Goal: Information Seeking & Learning: Find specific fact

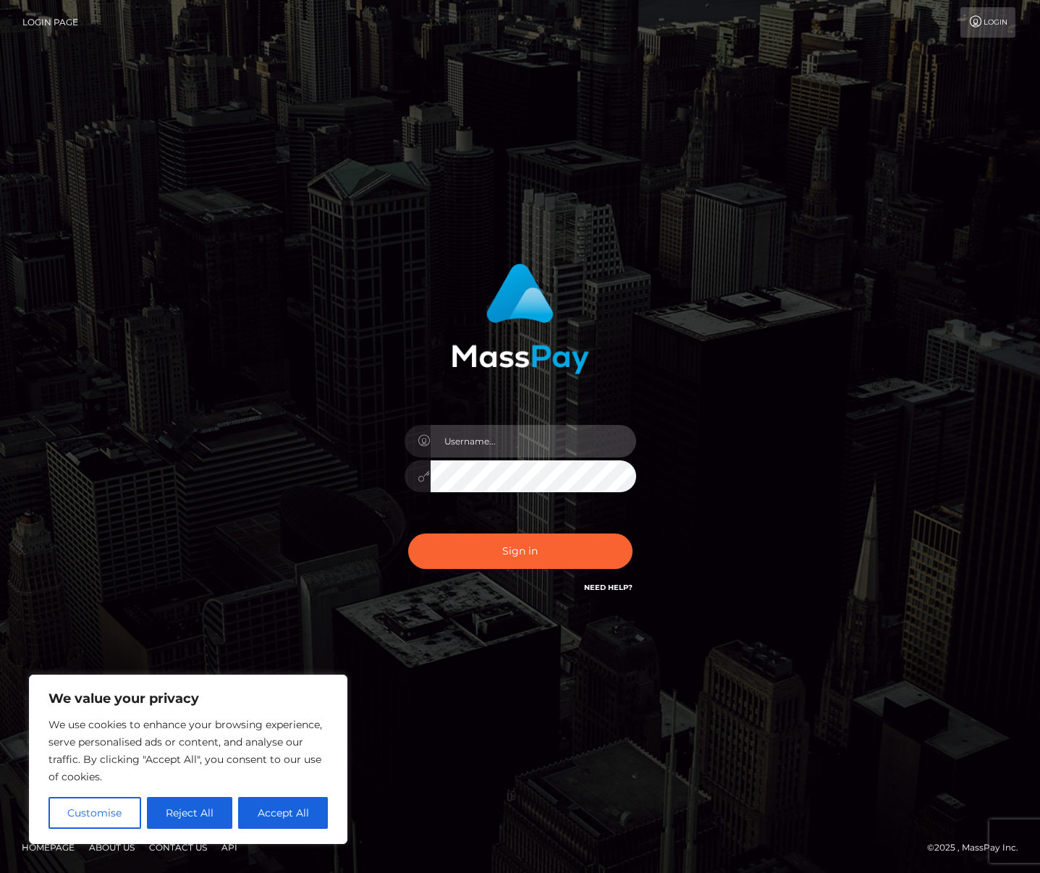
click at [483, 444] on input "text" at bounding box center [534, 441] width 206 height 33
paste input "Maurice.rollacan"
type input "Maurice.rollacan"
click at [291, 810] on button "Accept All" at bounding box center [283, 813] width 90 height 32
checkbox input "true"
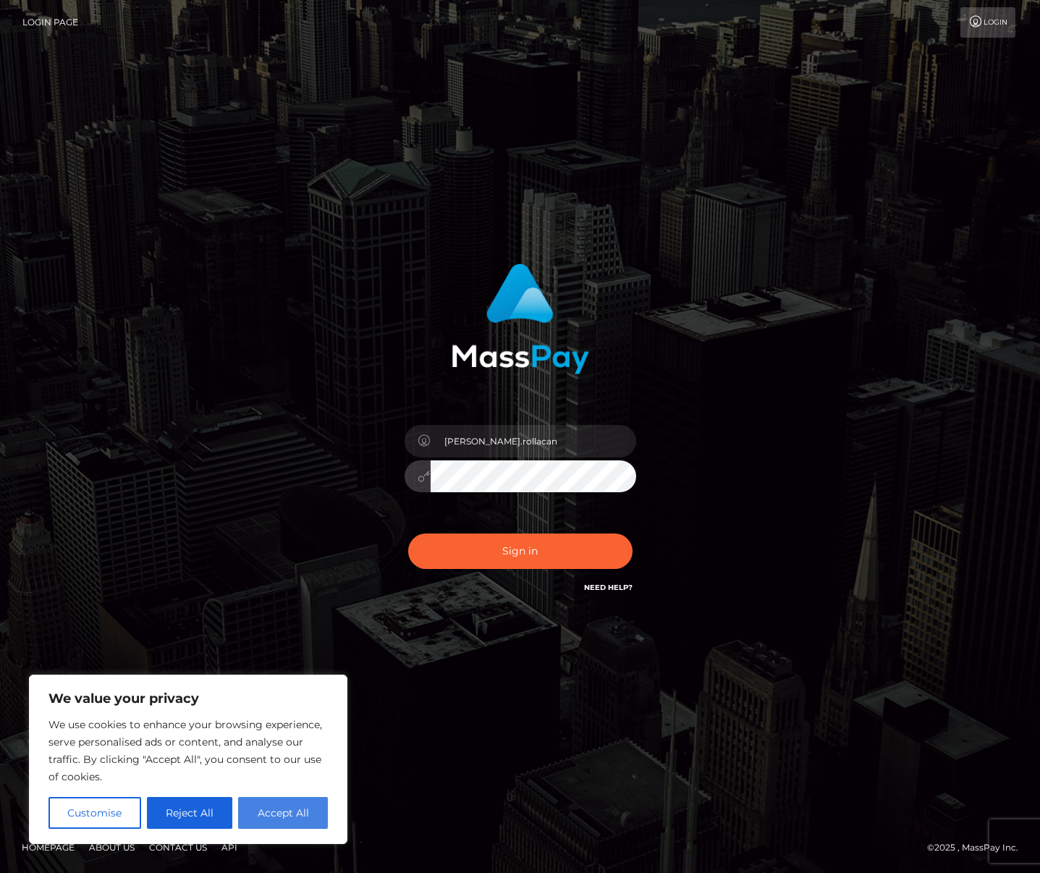
checkbox input "true"
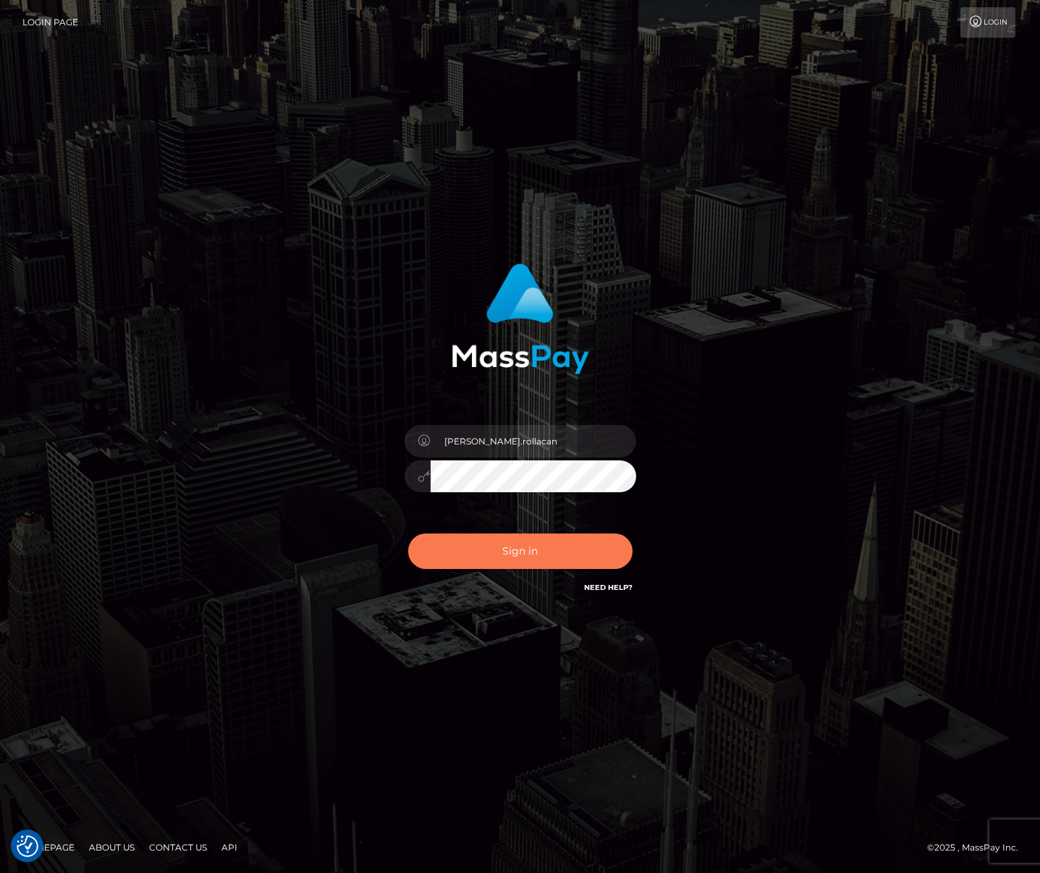
click at [467, 560] on button "Sign in" at bounding box center [520, 551] width 224 height 35
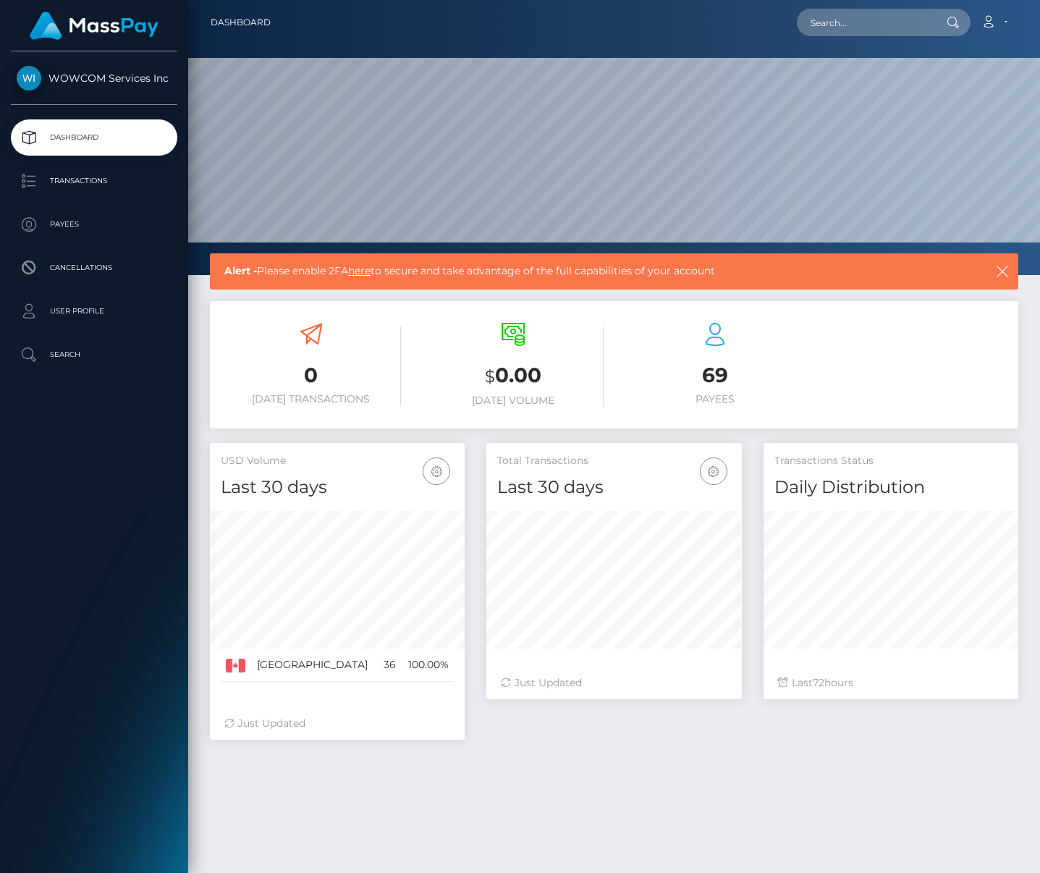
scroll to position [256, 255]
click at [1001, 272] on icon "button" at bounding box center [1003, 271] width 14 height 14
click at [1003, 273] on icon "button" at bounding box center [1003, 271] width 14 height 14
click at [1006, 272] on icon "button" at bounding box center [1003, 271] width 14 height 14
click at [1007, 272] on icon "button" at bounding box center [1003, 271] width 14 height 14
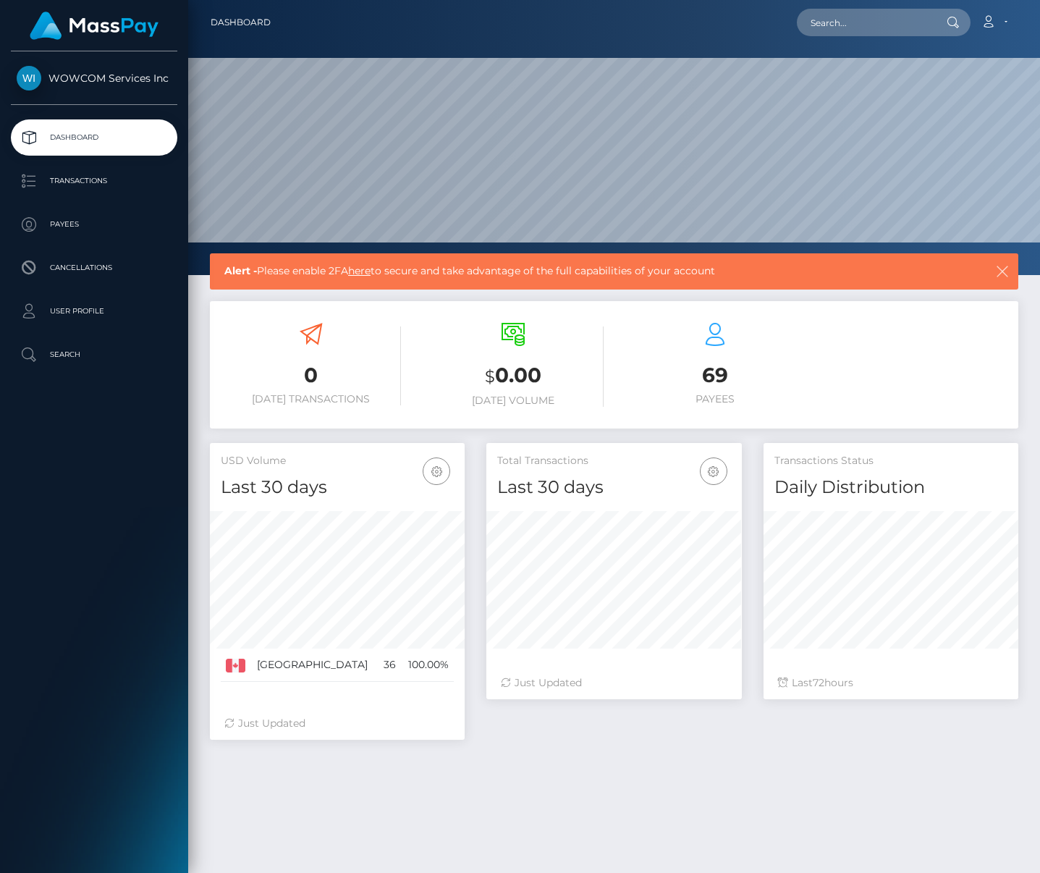
click at [1008, 271] on icon "button" at bounding box center [1003, 271] width 14 height 14
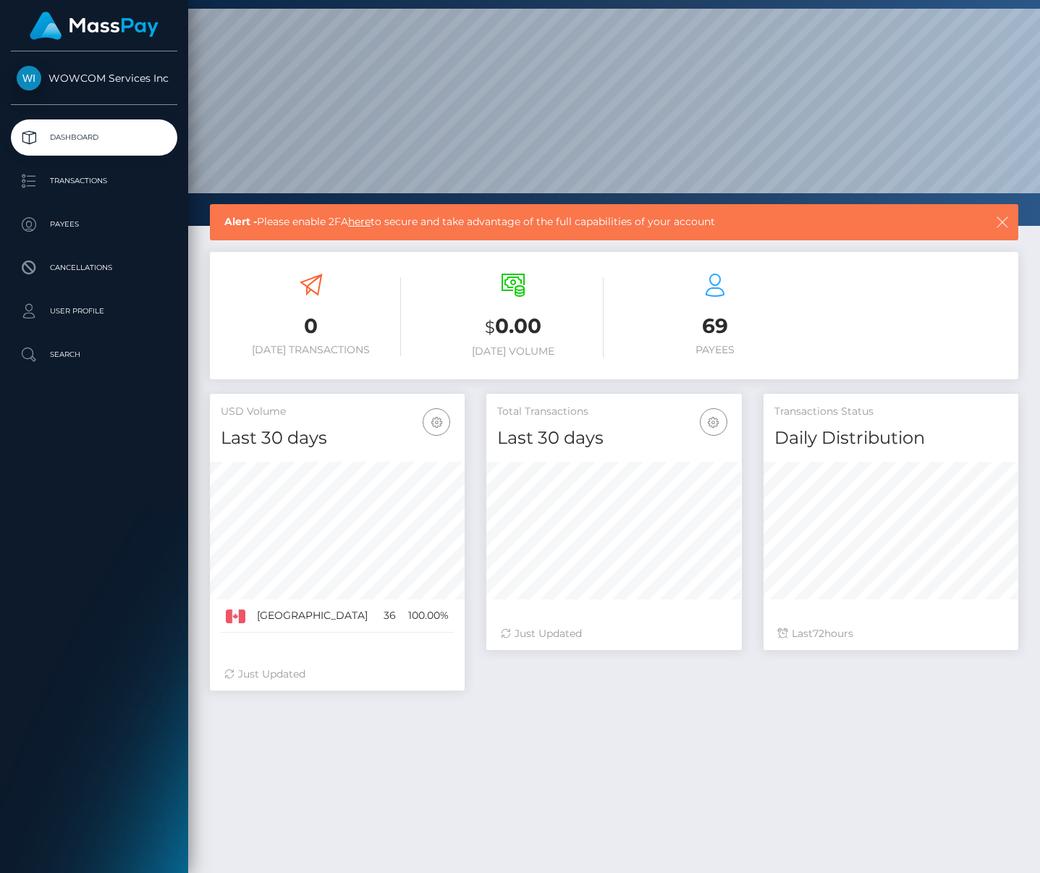
scroll to position [59, 0]
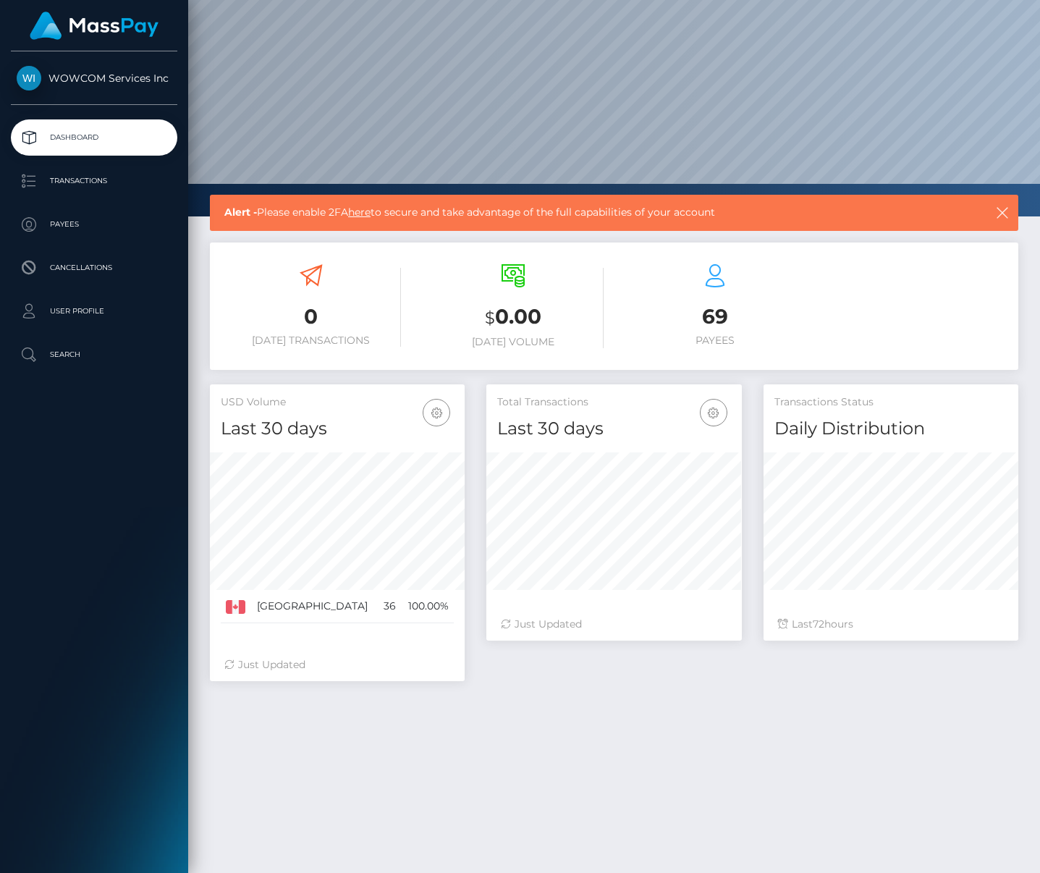
click at [94, 82] on span "WOWCOM Services Inc" at bounding box center [94, 78] width 167 height 13
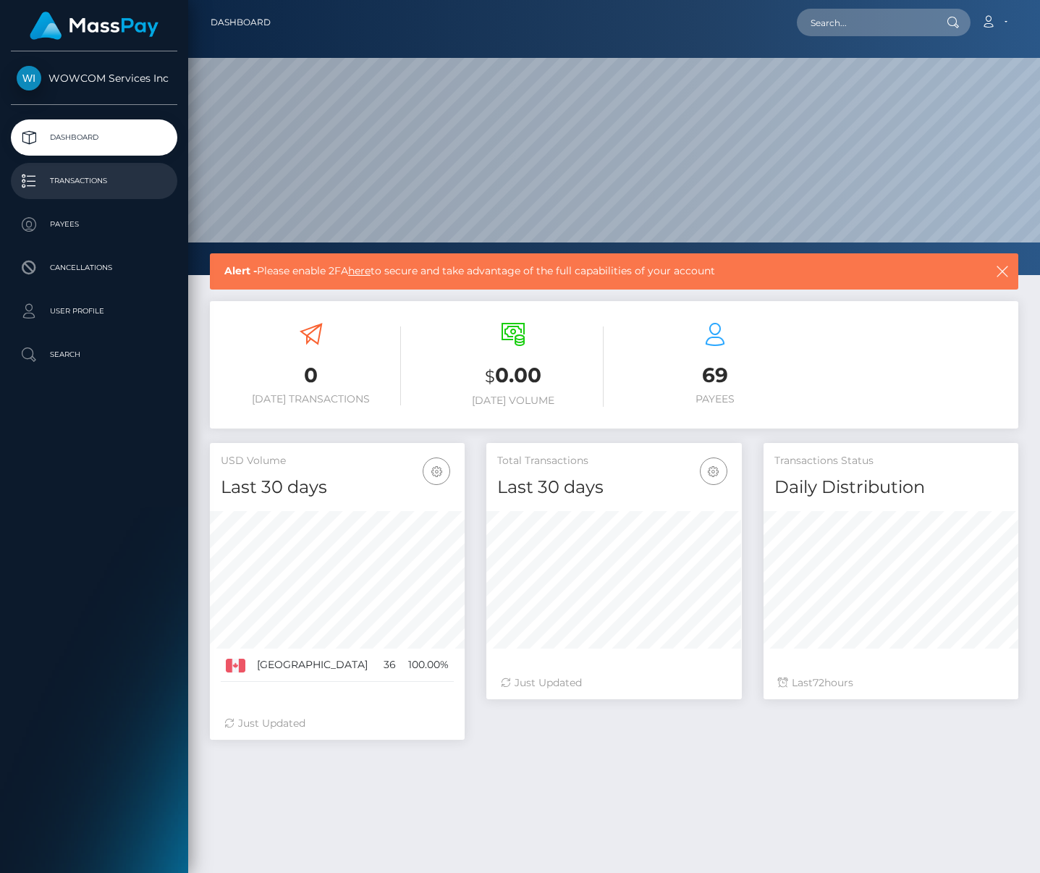
click at [77, 177] on p "Transactions" at bounding box center [94, 181] width 155 height 22
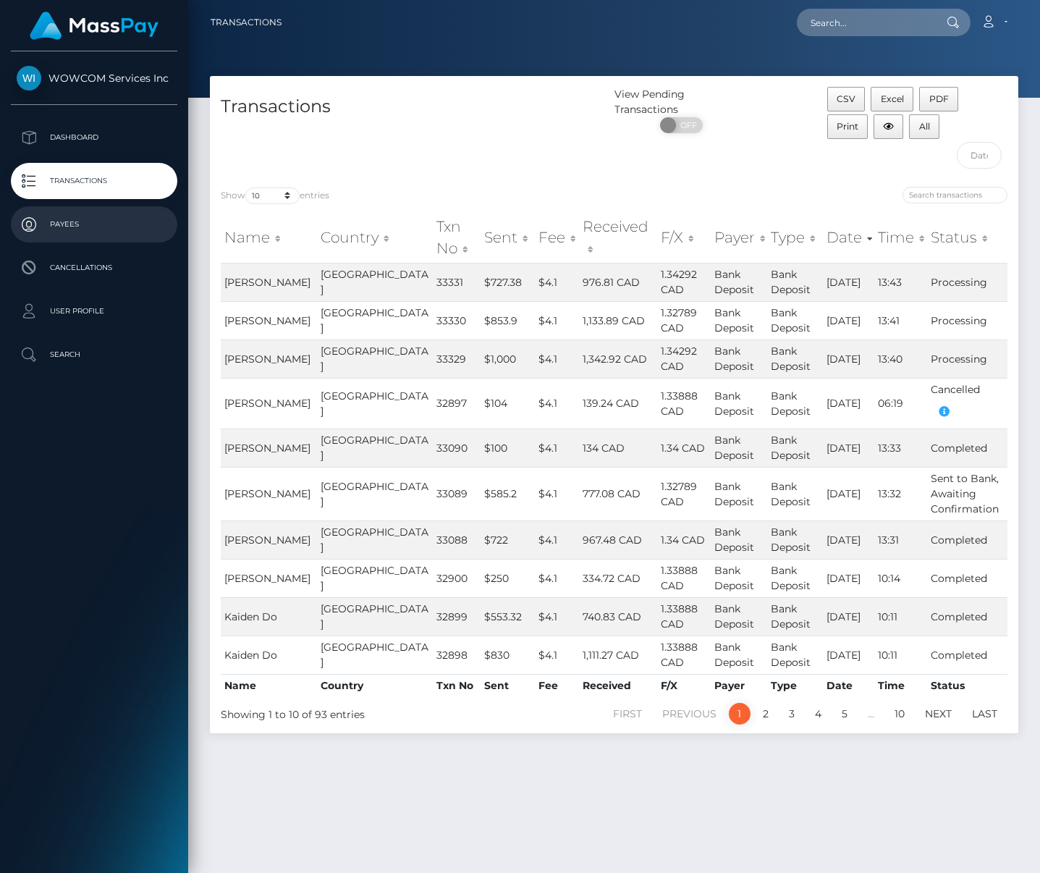
click at [74, 226] on p "Payees" at bounding box center [94, 225] width 155 height 22
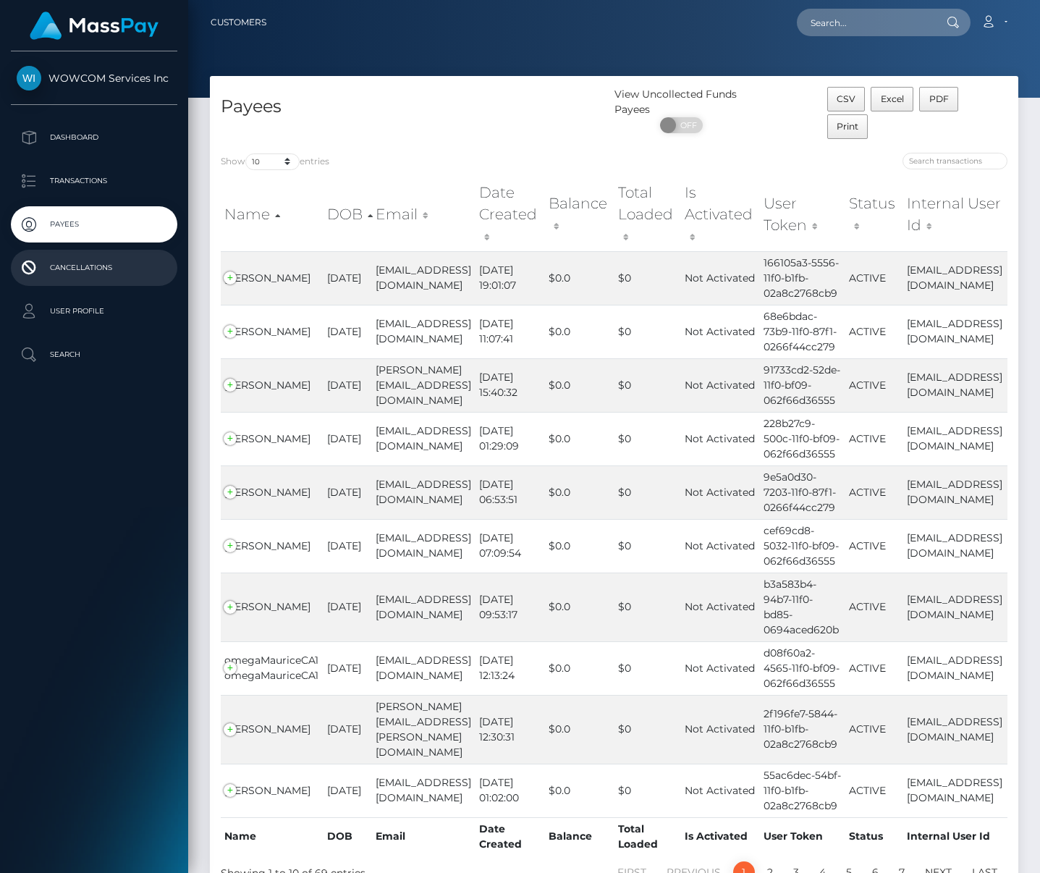
click at [76, 272] on p "Cancellations" at bounding box center [94, 268] width 155 height 22
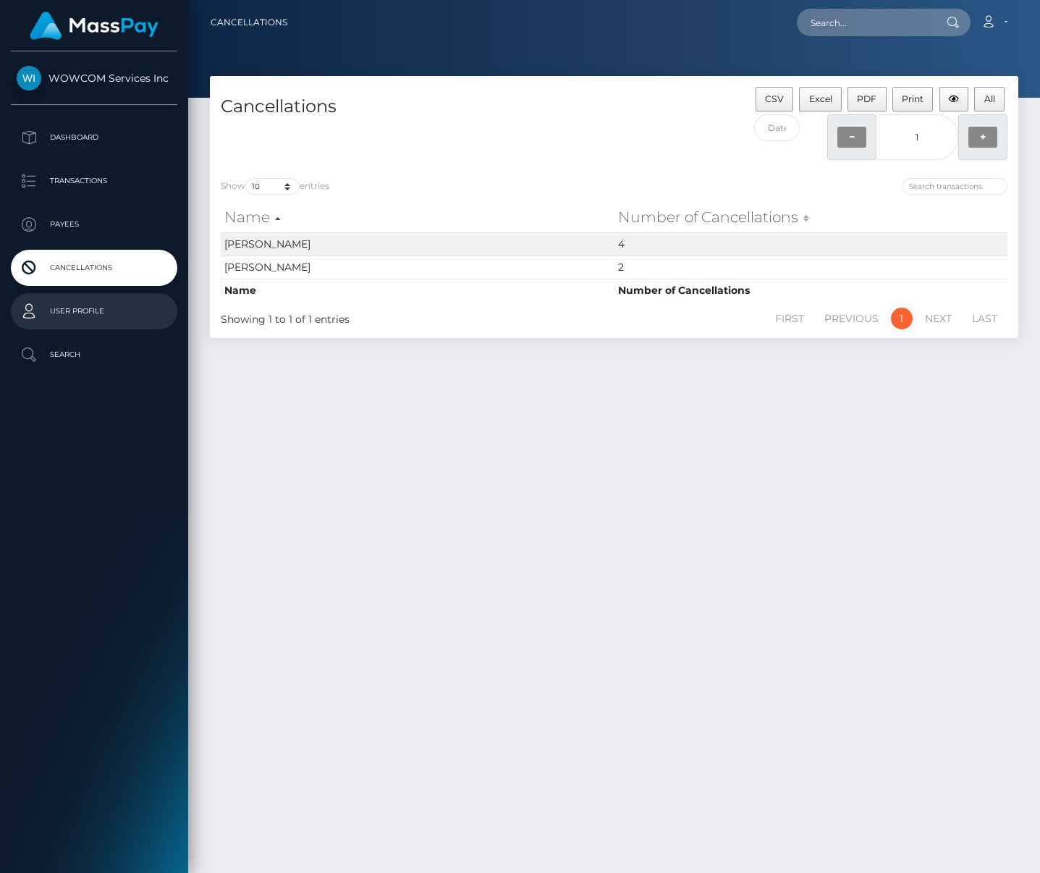
click at [85, 314] on p "User Profile" at bounding box center [94, 311] width 155 height 22
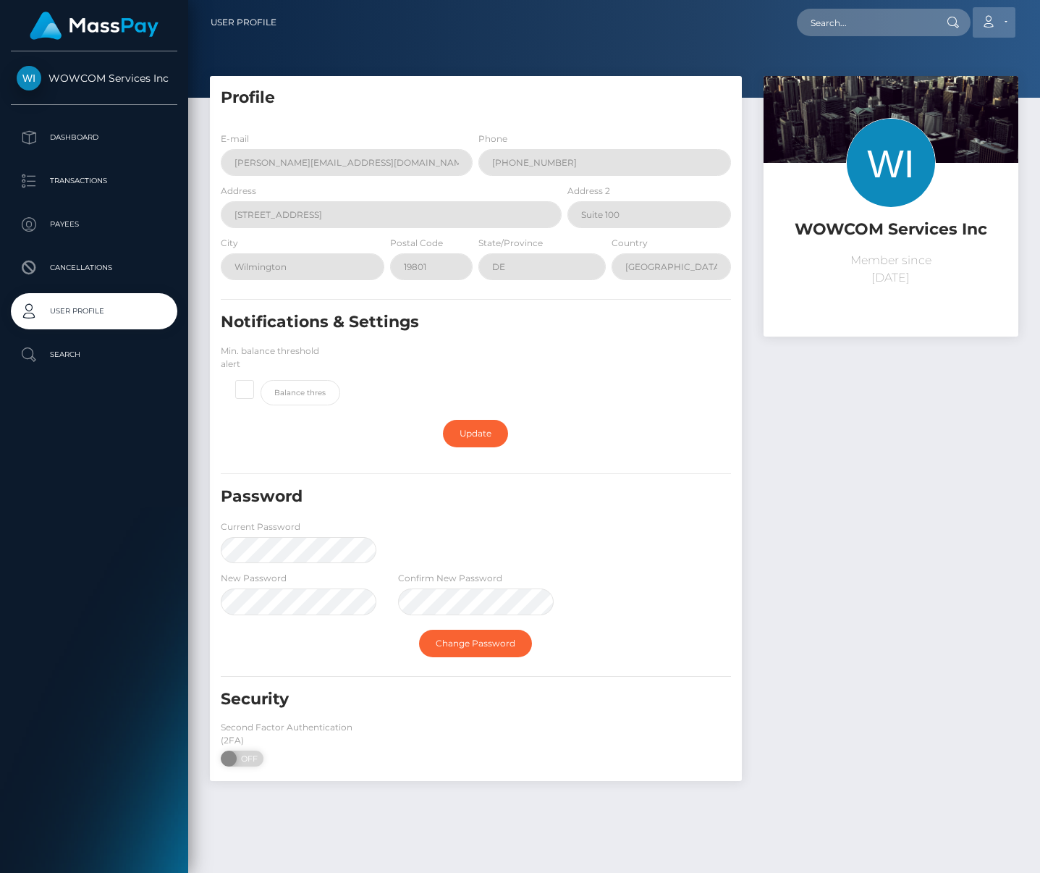
click at [1009, 21] on link "Account" at bounding box center [994, 22] width 43 height 30
click at [960, 59] on link "Edit Profile" at bounding box center [960, 62] width 116 height 27
click at [857, 20] on input "text" at bounding box center [865, 23] width 136 height 28
type input "webhook"
click at [943, 431] on div "WOWCOM Services Inc Member since [DATE]" at bounding box center [891, 436] width 277 height 720
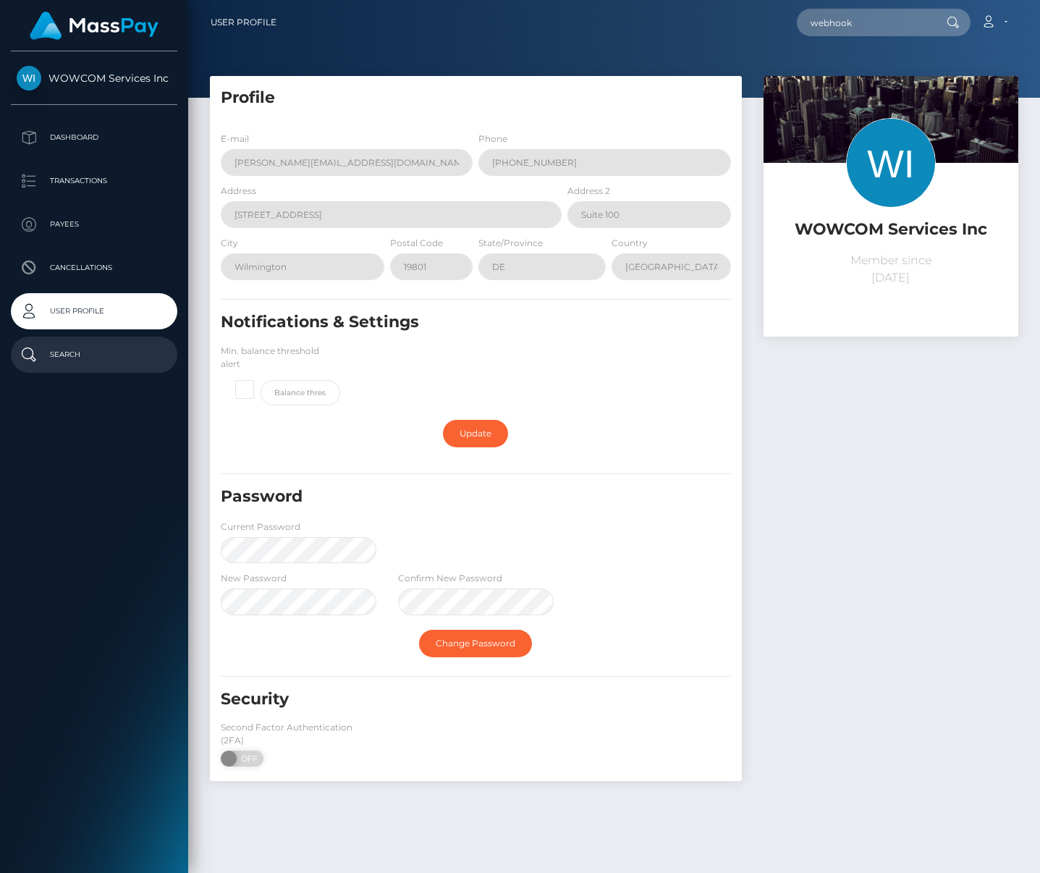
click at [81, 363] on p "Search" at bounding box center [94, 355] width 155 height 22
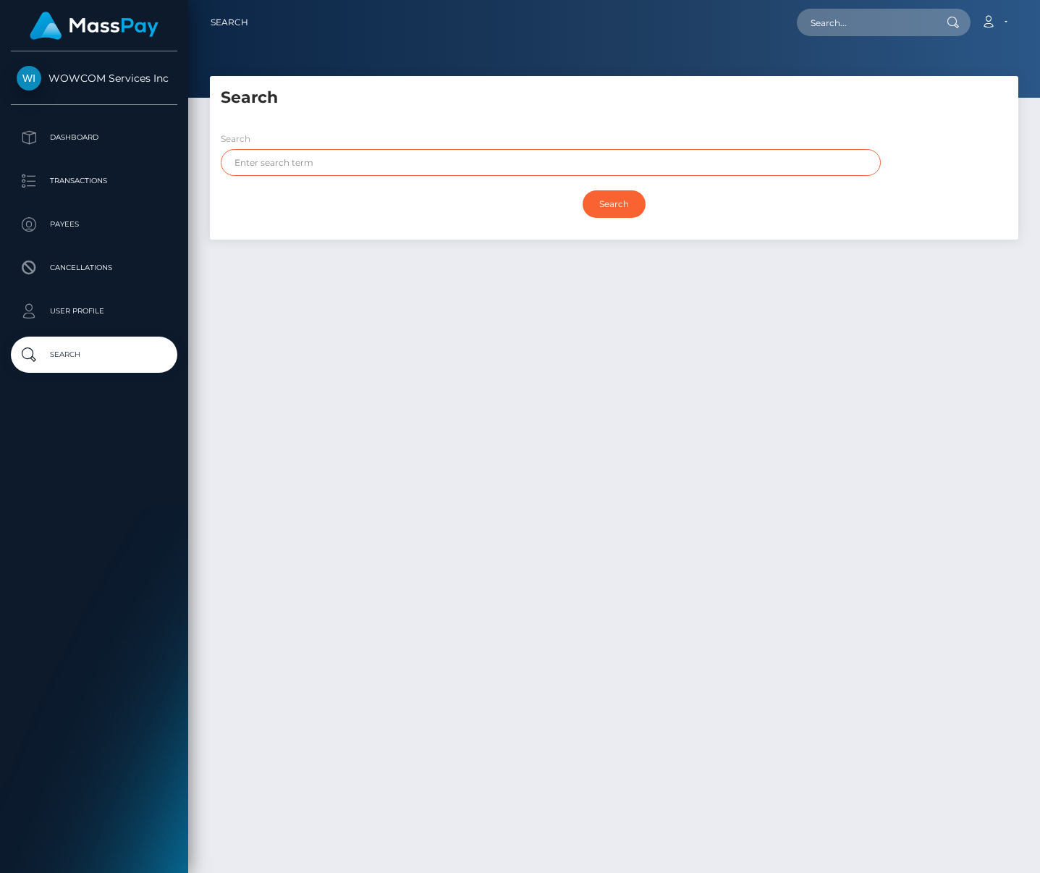
click at [305, 153] on input "text" at bounding box center [551, 162] width 660 height 27
type input "webhook"
click at [583, 190] on input "Search" at bounding box center [614, 204] width 63 height 28
drag, startPoint x: 793, startPoint y: 412, endPoint x: 804, endPoint y: 379, distance: 34.6
click at [793, 412] on div "Search Search webhook Search Payouts - 0 results Payee Name Payees -" at bounding box center [614, 468] width 852 height 784
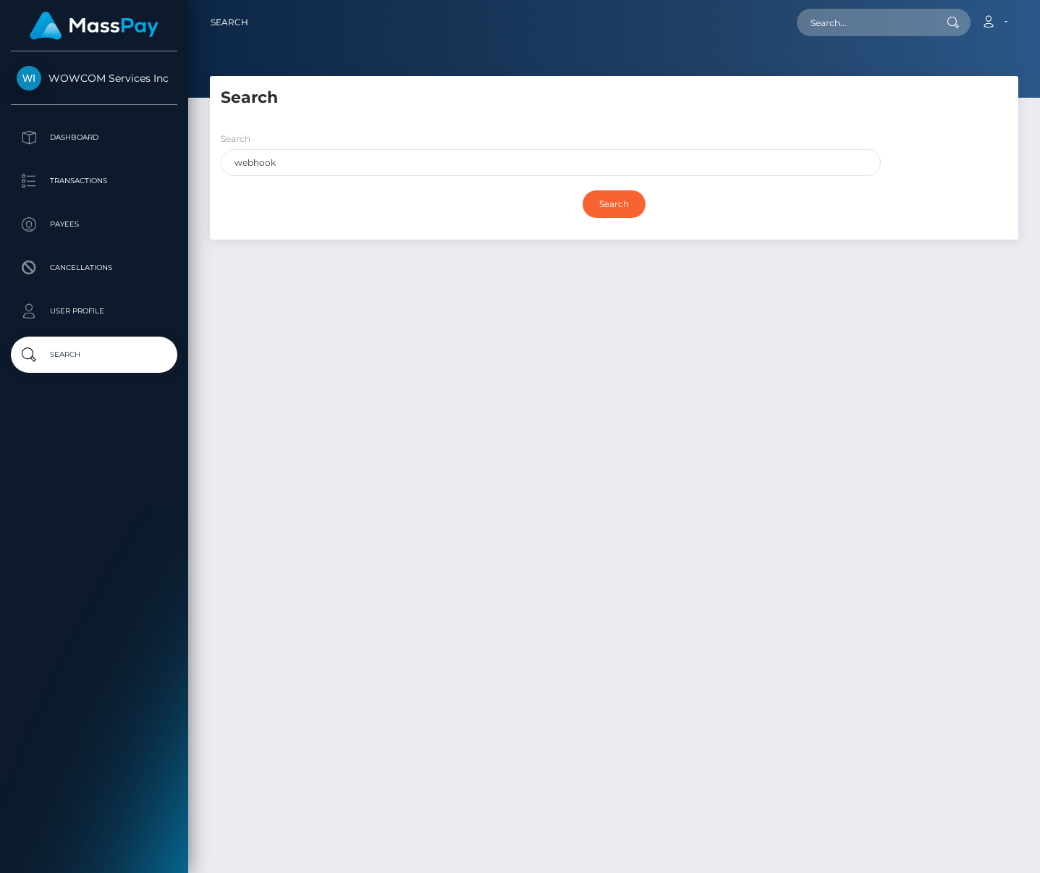
click at [102, 77] on span "WOWCOM Services Inc" at bounding box center [94, 78] width 167 height 13
